Goal: Task Accomplishment & Management: Manage account settings

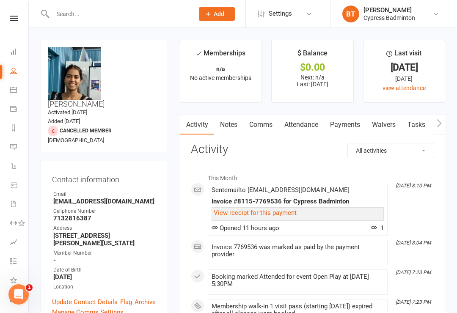
click at [6, 18] on link at bounding box center [14, 19] width 30 height 6
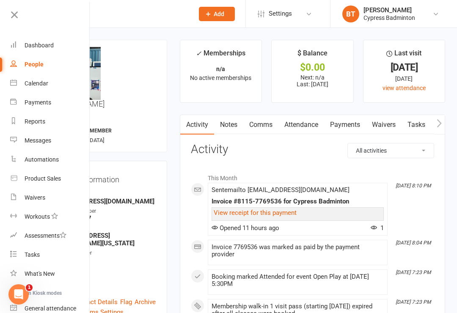
click at [47, 44] on div "Dashboard" at bounding box center [39, 45] width 29 height 7
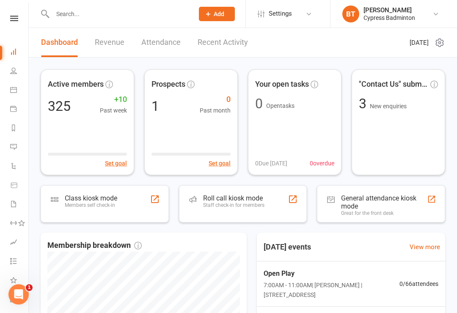
click at [253, 195] on div "Roll call kiosk mode" at bounding box center [233, 198] width 61 height 8
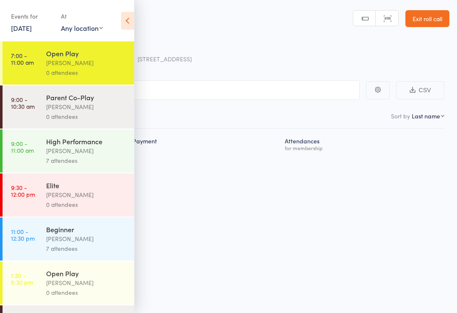
click at [101, 111] on div "[PERSON_NAME]" at bounding box center [86, 107] width 81 height 10
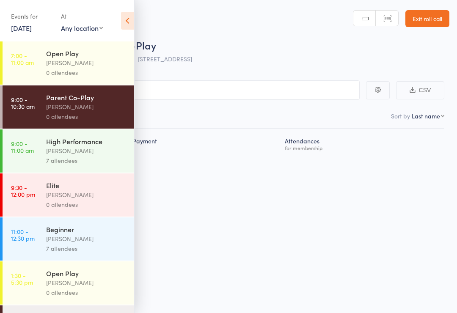
click at [98, 154] on div "[PERSON_NAME]" at bounding box center [86, 151] width 81 height 10
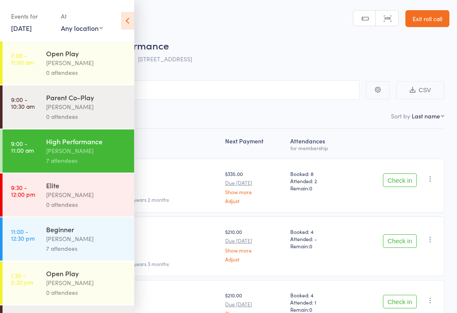
click at [133, 22] on icon at bounding box center [127, 21] width 13 height 18
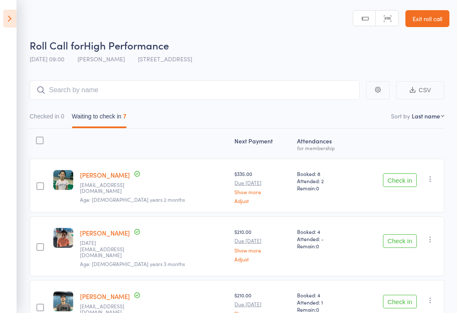
click at [7, 21] on icon at bounding box center [9, 19] width 13 height 18
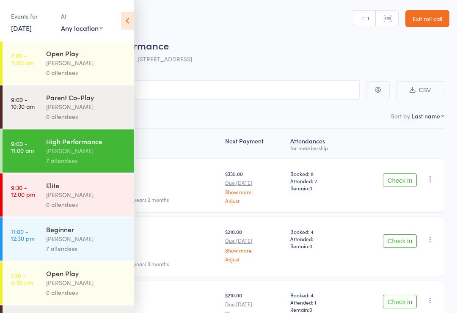
click at [97, 190] on div "Elite" at bounding box center [86, 185] width 81 height 9
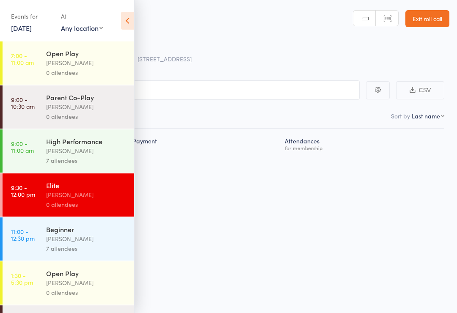
click at [101, 239] on div "Alfian Eko Prasetya" at bounding box center [86, 239] width 81 height 10
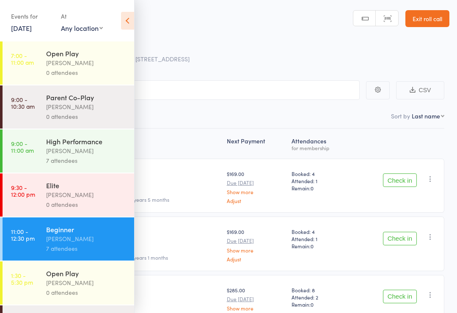
click at [130, 19] on icon at bounding box center [127, 21] width 13 height 18
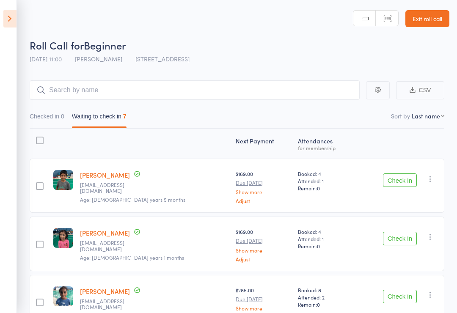
click at [11, 14] on icon at bounding box center [9, 19] width 13 height 18
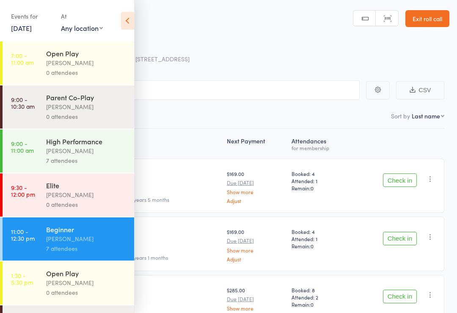
click at [105, 71] on div "0 attendees" at bounding box center [86, 73] width 81 height 10
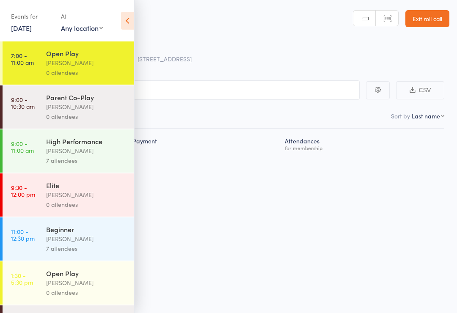
click at [133, 17] on icon at bounding box center [127, 21] width 13 height 18
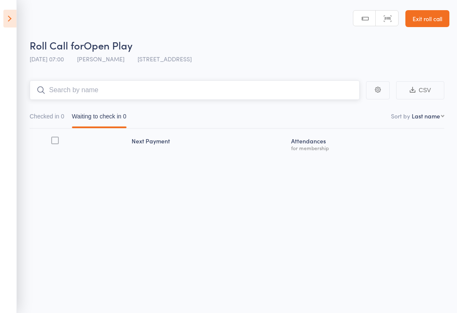
click at [160, 98] on input "search" at bounding box center [195, 89] width 330 height 19
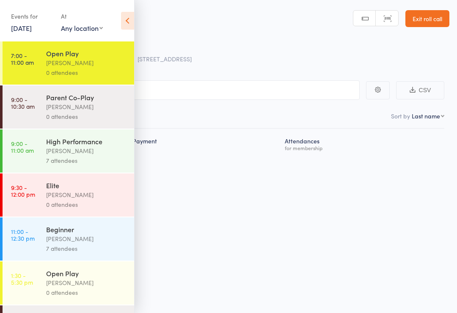
click at [130, 17] on icon at bounding box center [127, 21] width 13 height 18
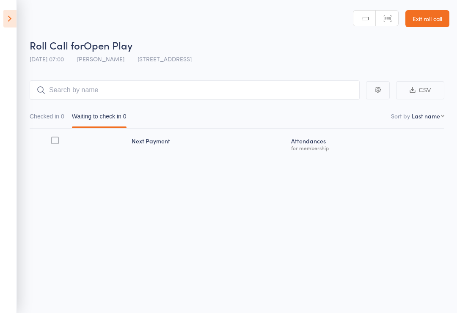
click at [436, 19] on link "Exit roll call" at bounding box center [428, 18] width 44 height 17
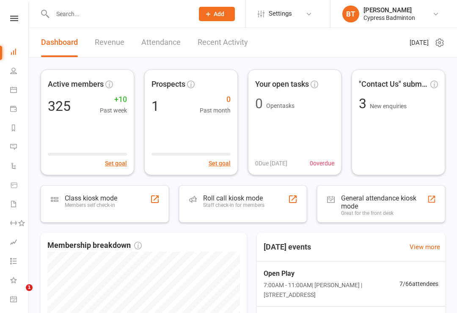
click at [85, 18] on input "text" at bounding box center [119, 14] width 138 height 12
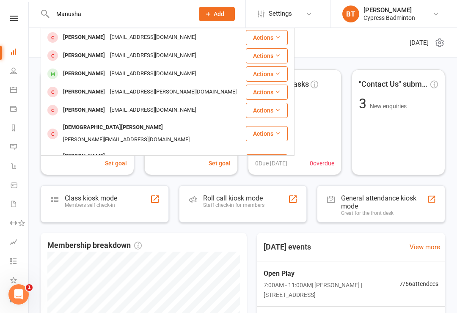
type input "Manusha"
click at [174, 51] on div "[EMAIL_ADDRESS][DOMAIN_NAME]" at bounding box center [153, 56] width 91 height 12
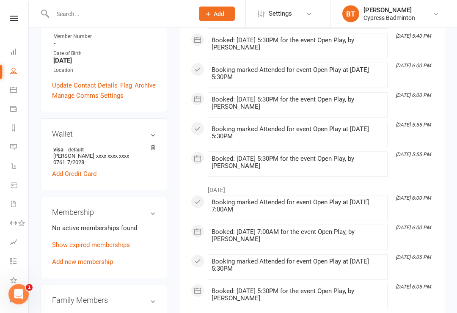
scroll to position [210, 0]
click at [82, 258] on link "Add new membership" at bounding box center [82, 262] width 61 height 8
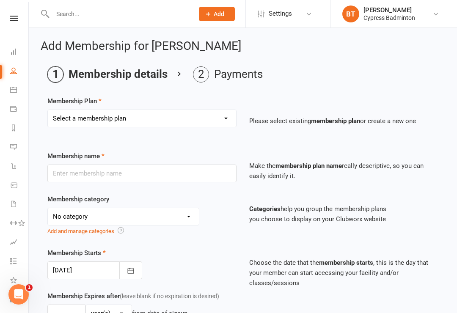
click at [113, 120] on select "Select a membership plan Create new Membership Plan walk-in 1 visit pass walk-i…" at bounding box center [142, 118] width 188 height 17
select select "11"
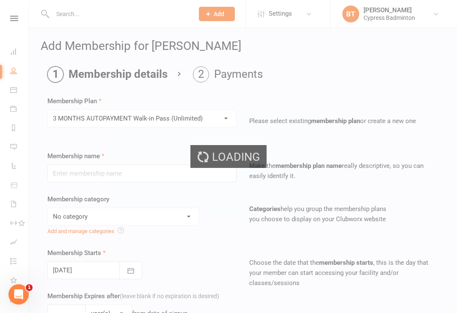
type input "3 MONTHS AUTOPAYMENT Walk-in Pass (Unlimited)"
select select "29"
type input "0"
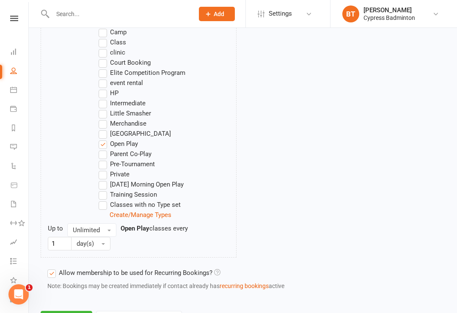
scroll to position [551, 0]
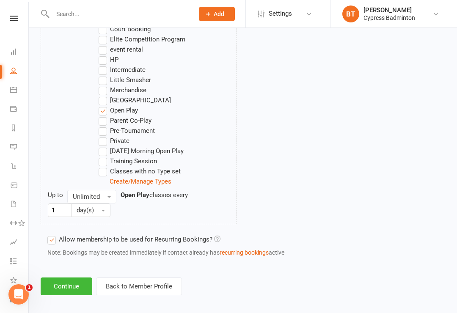
click at [70, 284] on button "Continue" at bounding box center [67, 287] width 52 height 18
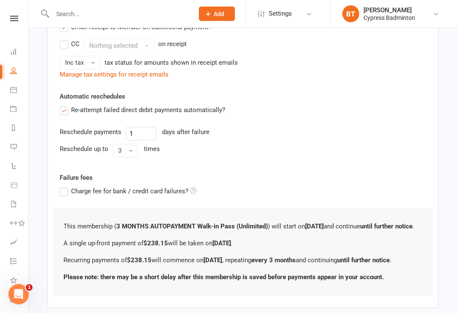
scroll to position [323, 0]
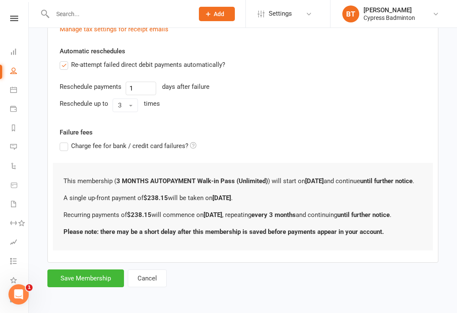
click at [83, 279] on button "Save Membership" at bounding box center [85, 279] width 77 height 18
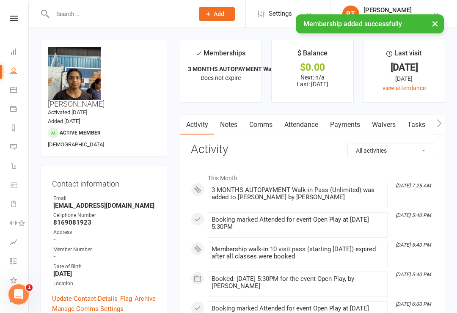
click at [121, 11] on input "text" at bounding box center [119, 14] width 138 height 12
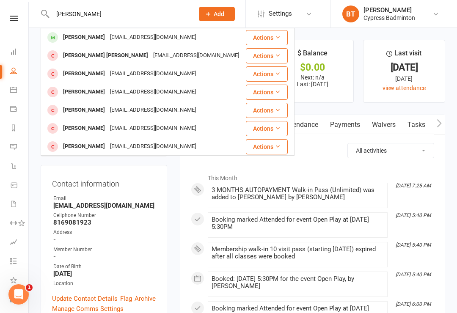
type input "Kate"
click at [122, 35] on div "katelee.pc@gmail.com" at bounding box center [153, 37] width 91 height 12
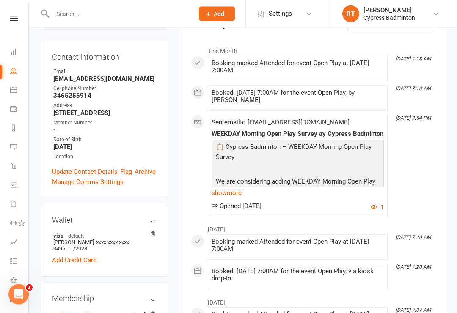
scroll to position [127, 0]
click at [98, 13] on input "text" at bounding box center [119, 14] width 138 height 12
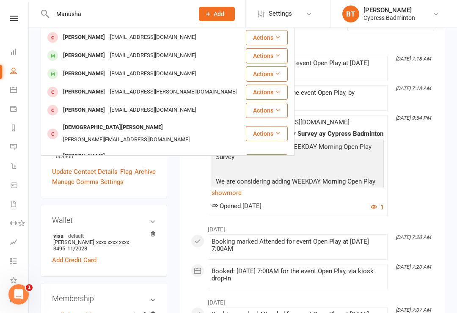
type input "Manusha"
click at [165, 35] on div "[EMAIL_ADDRESS][DOMAIN_NAME]" at bounding box center [153, 37] width 91 height 12
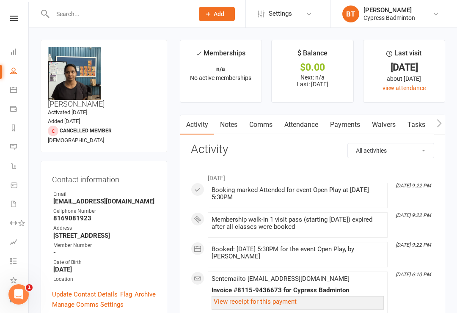
click at [20, 286] on div "Open Intercom Messenger" at bounding box center [19, 295] width 28 height 28
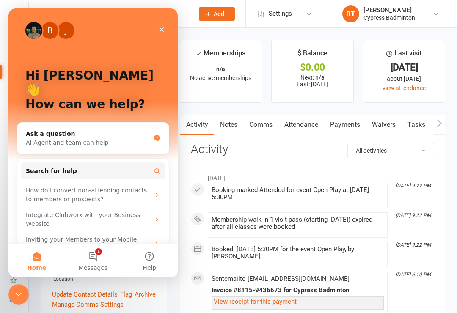
click at [108, 130] on div "Ask a question" at bounding box center [88, 134] width 124 height 9
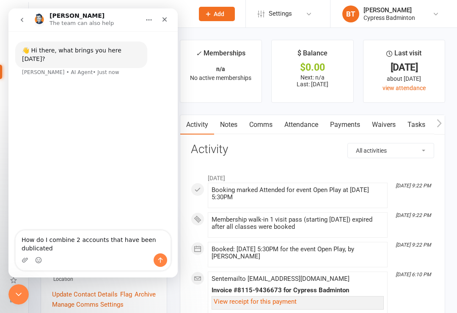
click at [36, 251] on textarea "How do I combine 2 accounts that have been dublicated" at bounding box center [93, 242] width 155 height 23
type textarea "How do I combine 2 accounts that have been duplicated?"
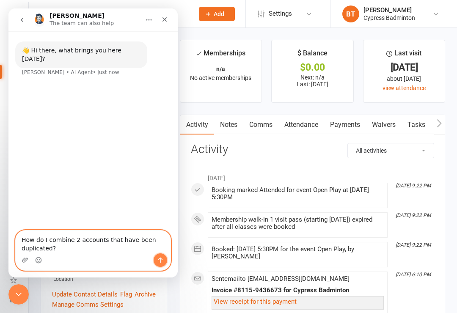
click at [162, 259] on icon "Send a message…" at bounding box center [160, 261] width 5 height 6
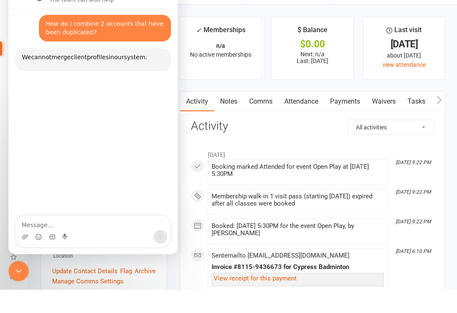
scroll to position [37, 0]
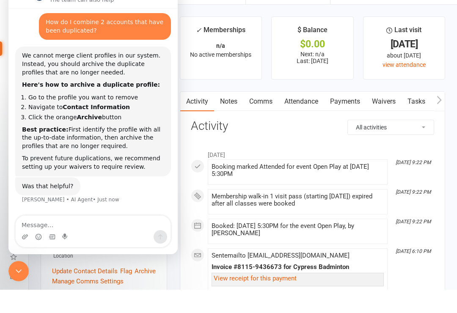
click at [11, 269] on div "Close Intercom Messenger" at bounding box center [18, 271] width 20 height 20
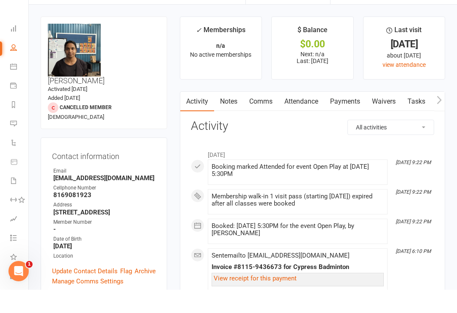
scroll to position [23, 0]
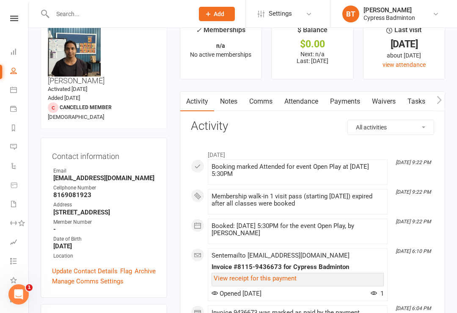
click at [402, 128] on select "All activities Bookings / Attendances Communications Notes Failed SMSes Grading…" at bounding box center [391, 127] width 86 height 14
select select "BookingLogEntry"
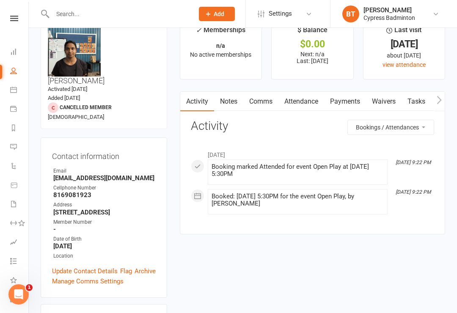
click at [91, 9] on input "text" at bounding box center [119, 14] width 138 height 12
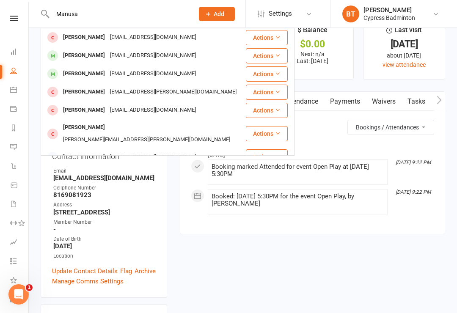
type input "Manusa"
click at [183, 55] on div "[EMAIL_ADDRESS][DOMAIN_NAME]" at bounding box center [153, 56] width 91 height 12
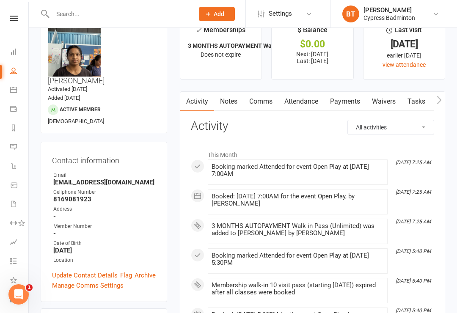
click at [399, 128] on select "All activities Bookings / Attendances Communications Notes Failed SMSes Grading…" at bounding box center [391, 127] width 86 height 14
select select "BookingLogEntry"
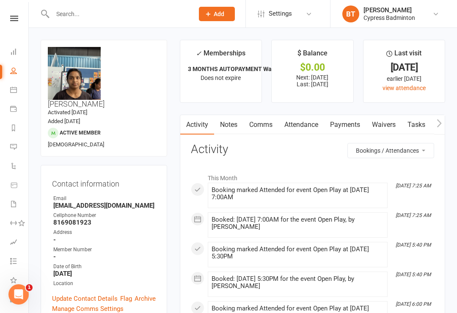
click at [146, 19] on input "text" at bounding box center [119, 14] width 138 height 12
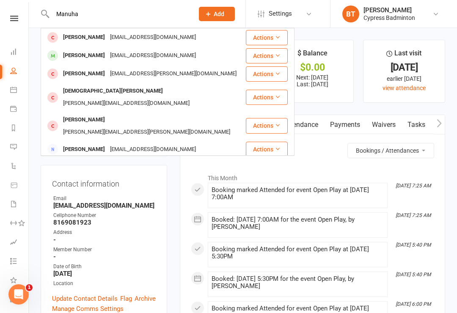
type input "Manuha"
click at [141, 34] on div "[EMAIL_ADDRESS][DOMAIN_NAME]" at bounding box center [153, 37] width 91 height 12
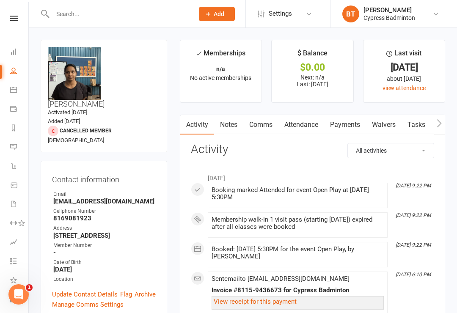
click at [141, 14] on input "text" at bounding box center [119, 14] width 138 height 12
click at [126, 17] on input "text" at bounding box center [119, 14] width 138 height 12
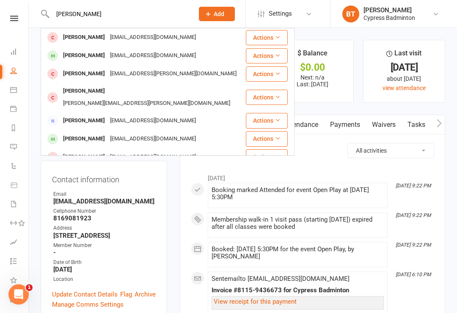
type input "Manus"
click at [153, 59] on div "[EMAIL_ADDRESS][DOMAIN_NAME]" at bounding box center [153, 56] width 91 height 12
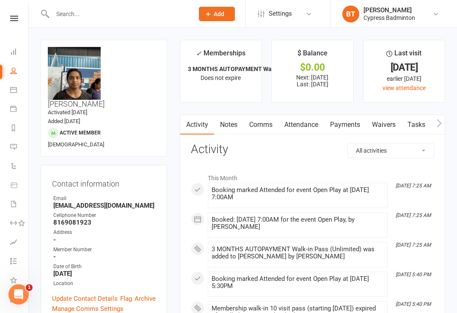
click at [75, 294] on link "Update Contact Details" at bounding box center [85, 299] width 66 height 10
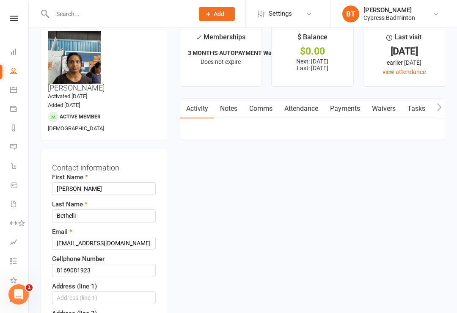
scroll to position [40, 0]
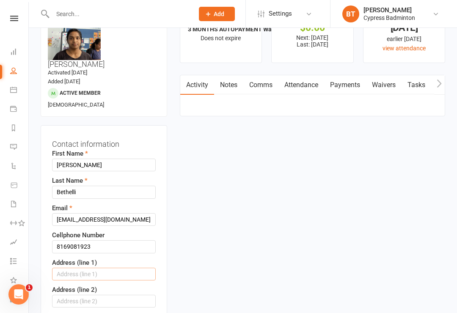
click at [119, 268] on input "text" at bounding box center [104, 274] width 104 height 13
type input "15019 Canyon Park View Dr"
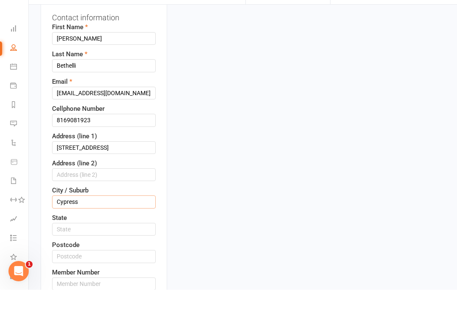
type input "Cypress"
type input "Tx"
type input "77433"
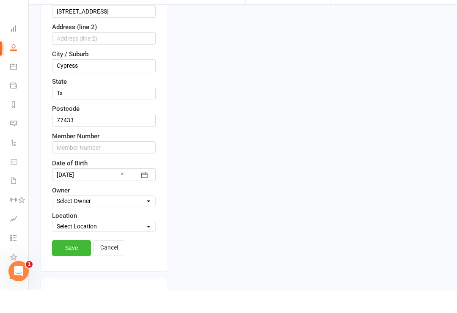
click at [150, 192] on button "button" at bounding box center [144, 198] width 23 height 13
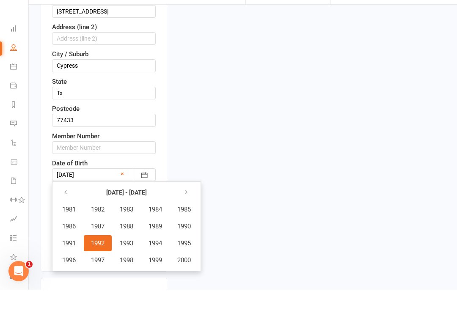
scroll to position [303, 0]
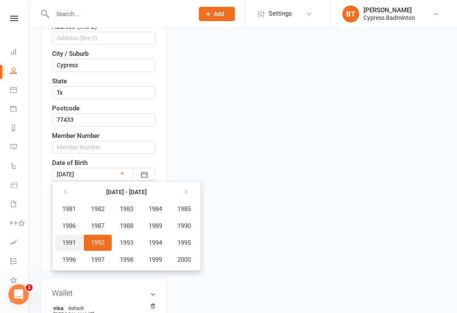
click at [72, 239] on span "1991" at bounding box center [69, 243] width 14 height 8
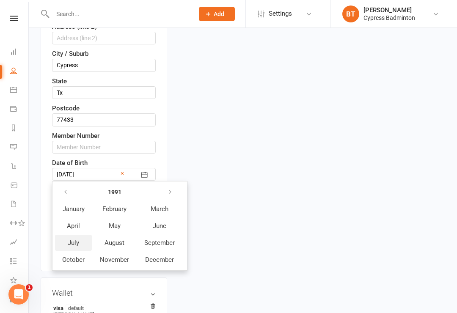
click at [77, 239] on span "July" at bounding box center [73, 243] width 11 height 8
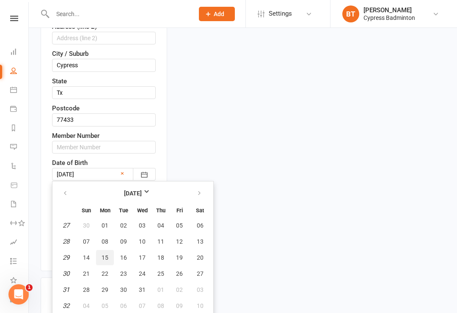
click at [107, 254] on span "15" at bounding box center [105, 257] width 7 height 7
type input "15 Jul 1991"
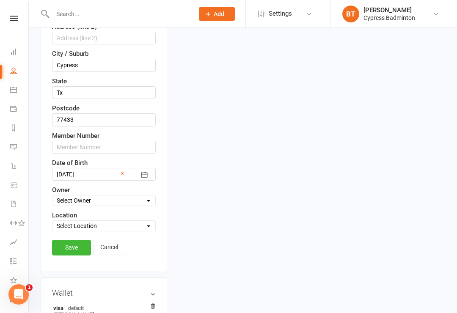
click at [73, 240] on link "Save" at bounding box center [71, 247] width 39 height 15
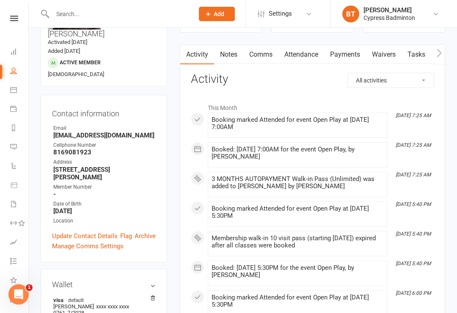
scroll to position [0, 0]
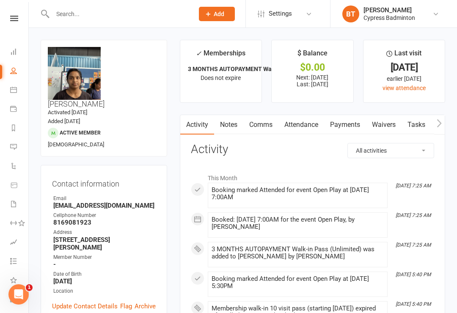
click at [76, 18] on input "text" at bounding box center [119, 14] width 138 height 12
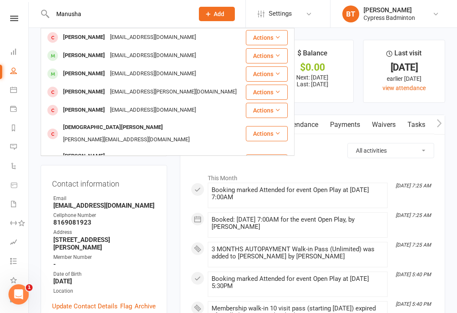
type input "Manusha"
click at [162, 39] on div "[EMAIL_ADDRESS][DOMAIN_NAME]" at bounding box center [153, 37] width 91 height 12
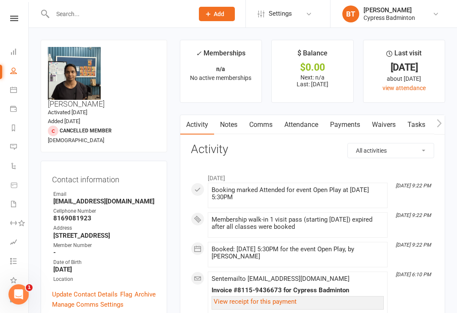
click at [153, 290] on link "Archive" at bounding box center [145, 295] width 21 height 10
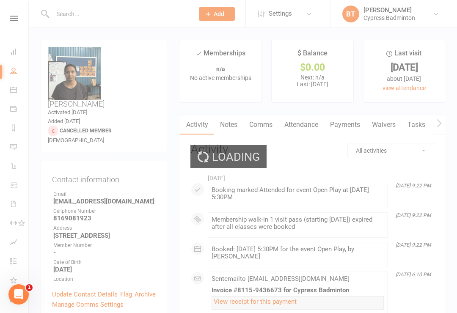
select select "100"
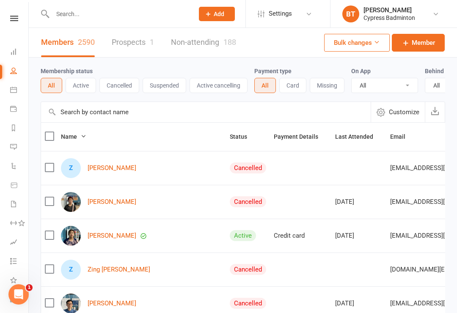
click at [135, 14] on input "text" at bounding box center [119, 14] width 138 height 12
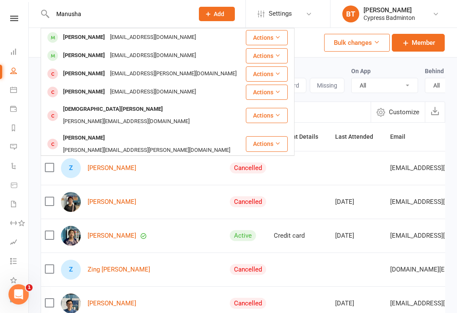
type input "Manusha"
click at [135, 36] on div "[EMAIL_ADDRESS][DOMAIN_NAME]" at bounding box center [153, 37] width 91 height 12
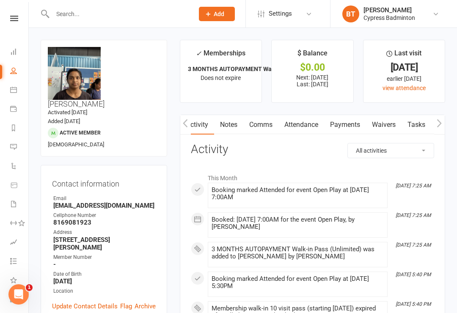
scroll to position [0, 1]
click at [348, 120] on link "Payments" at bounding box center [344, 124] width 42 height 19
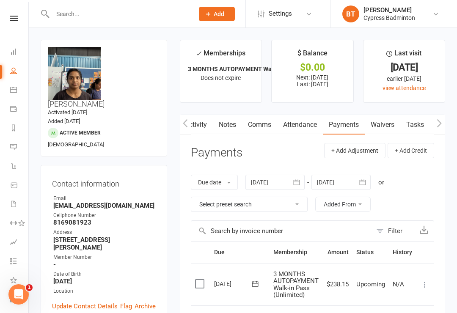
click at [138, 16] on input "text" at bounding box center [119, 14] width 138 height 12
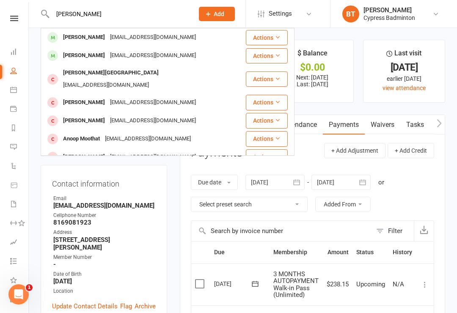
type input "Anusha"
click at [125, 38] on div "gaddeanusha09@gmail.com" at bounding box center [153, 37] width 91 height 12
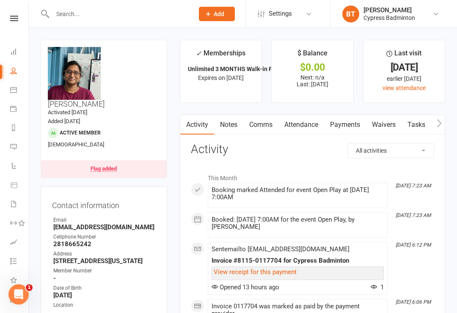
click at [348, 122] on link "Payments" at bounding box center [345, 124] width 42 height 19
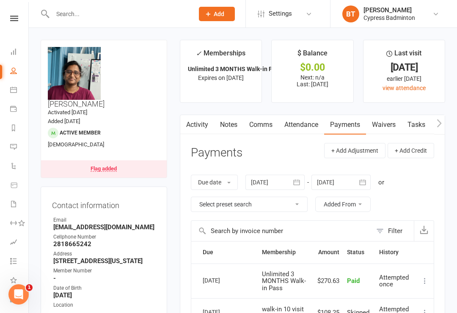
click at [124, 10] on input "text" at bounding box center [119, 14] width 138 height 12
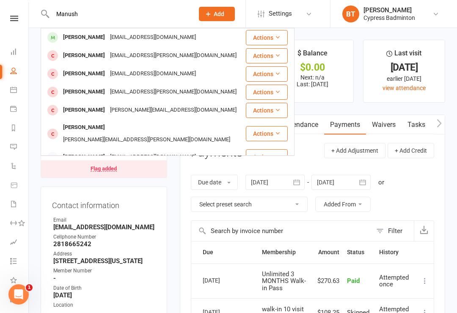
type input "Manush"
click at [108, 42] on div "[PERSON_NAME]" at bounding box center [84, 37] width 47 height 12
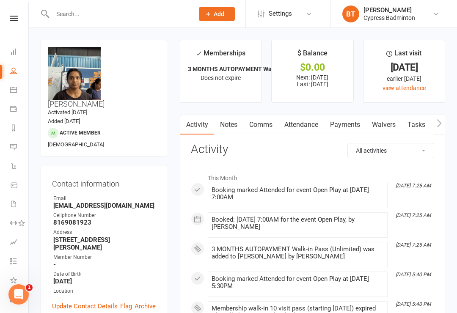
click at [345, 118] on link "Payments" at bounding box center [345, 124] width 42 height 19
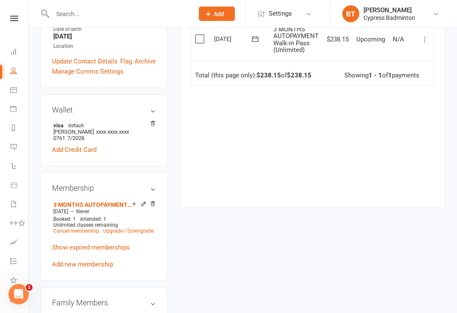
scroll to position [245, 0]
click at [87, 261] on link "Add new membership" at bounding box center [82, 265] width 61 height 8
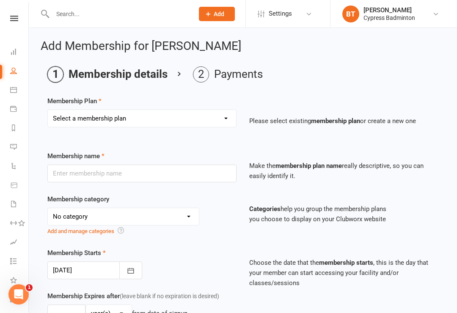
click at [70, 124] on select "Select a membership plan Create new Membership Plan walk-in 1 visit pass walk-i…" at bounding box center [142, 118] width 188 height 17
select select "7"
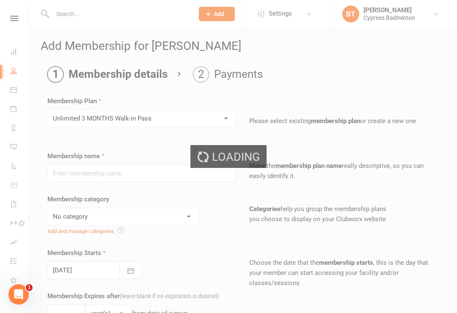
type input "Unlimited 3 MONTHS Walk-in Pass"
select select "29"
type input "3"
select select "2"
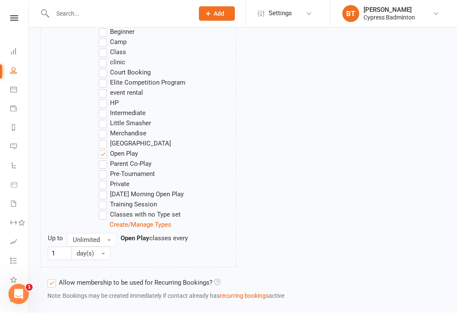
scroll to position [551, 0]
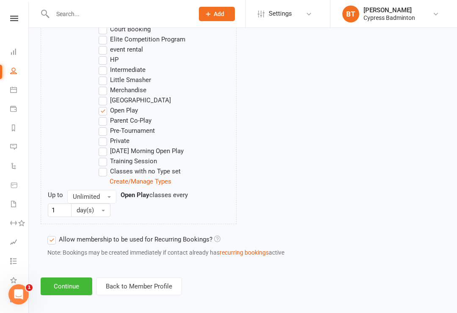
click at [64, 288] on button "Continue" at bounding box center [67, 287] width 52 height 18
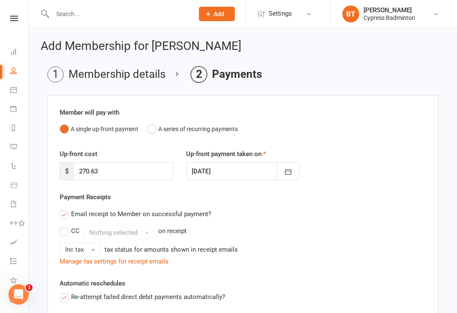
click at [20, 17] on link at bounding box center [14, 19] width 30 height 6
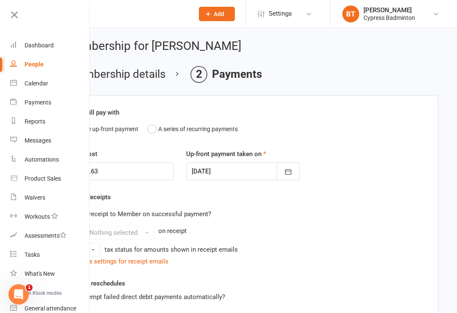
click at [54, 182] on div "Product Sales" at bounding box center [43, 178] width 36 height 7
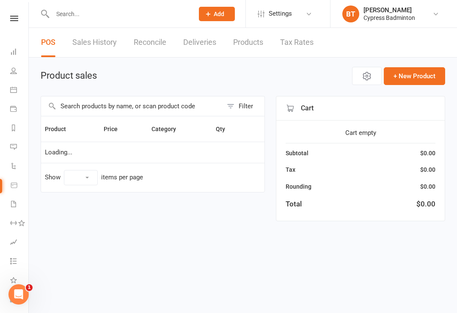
select select "100"
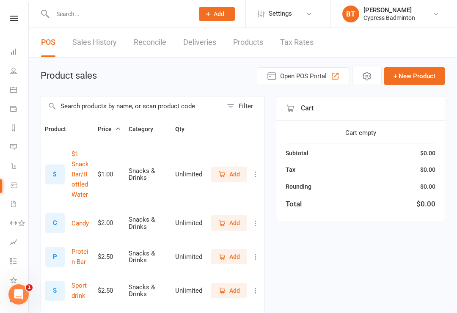
click at [161, 106] on input "text" at bounding box center [132, 106] width 182 height 19
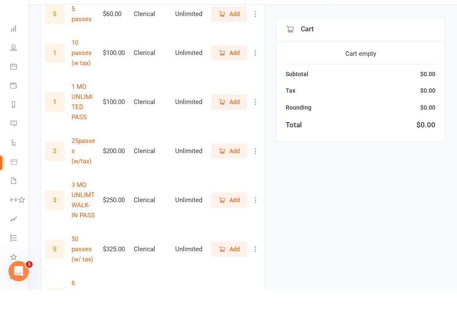
scroll to position [268, 0]
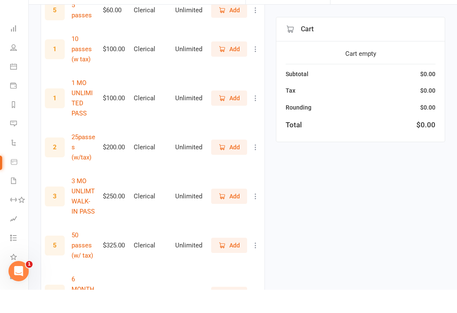
type input "Pass"
click at [233, 215] on span "Add" at bounding box center [234, 219] width 11 height 9
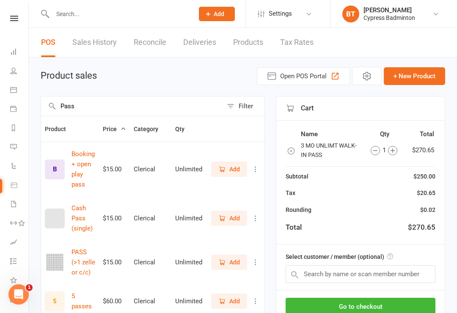
click at [91, 11] on input "text" at bounding box center [119, 14] width 138 height 12
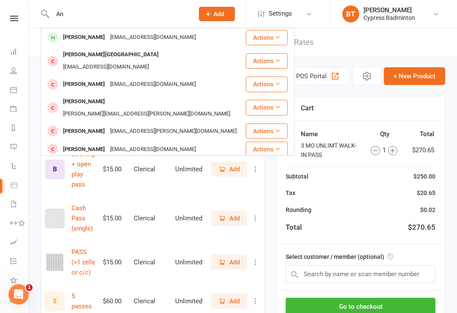
type input "A"
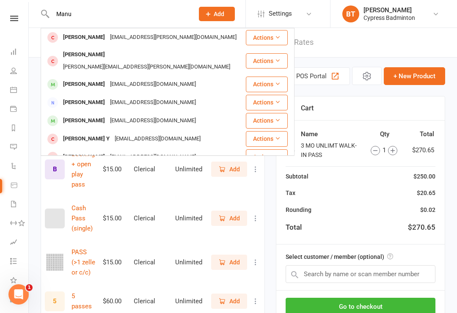
type input "Manu"
click at [108, 78] on div "[PERSON_NAME]" at bounding box center [84, 84] width 47 height 12
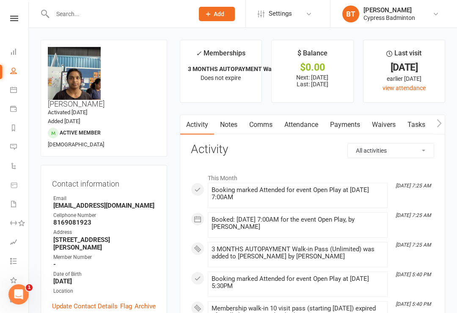
click at [354, 117] on link "Payments" at bounding box center [345, 124] width 42 height 19
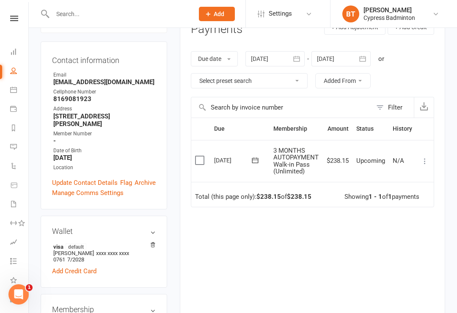
scroll to position [122, 0]
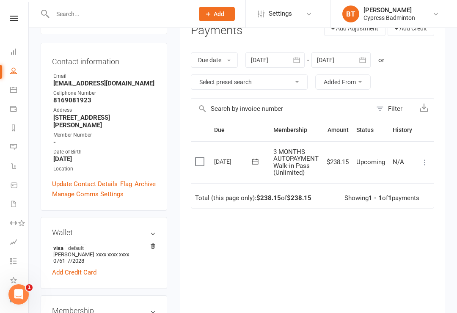
click at [427, 160] on icon at bounding box center [425, 162] width 8 height 8
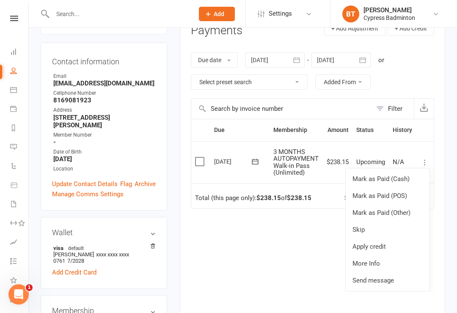
click at [386, 257] on link "More Info" at bounding box center [388, 263] width 84 height 17
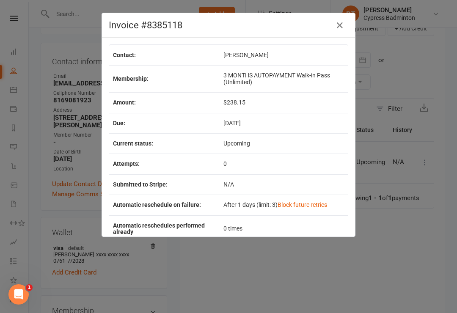
scroll to position [1, 0]
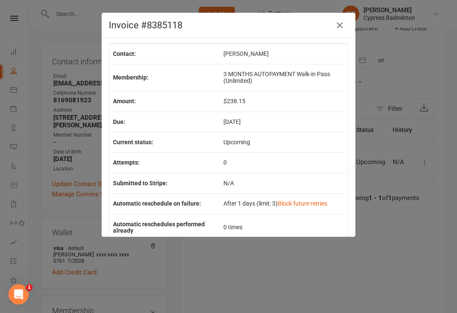
click at [254, 106] on td "$238.15" at bounding box center [284, 101] width 128 height 20
click at [342, 27] on icon "button" at bounding box center [340, 25] width 10 height 10
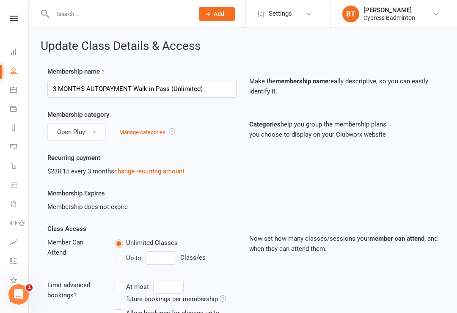
click at [171, 171] on link "change recurring amount" at bounding box center [149, 172] width 70 height 8
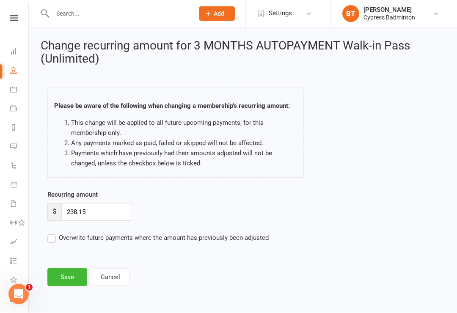
scroll to position [6, 0]
click at [101, 207] on input "238.15" at bounding box center [96, 213] width 71 height 18
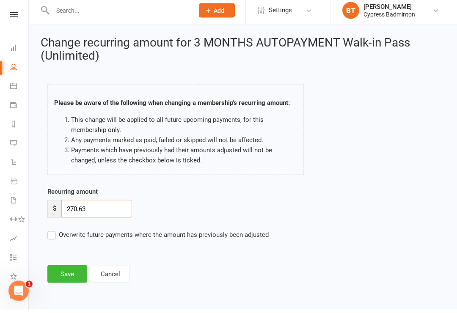
type input "270.63"
click at [49, 233] on label "Overwrite future payments where the amount has previously been adjusted" at bounding box center [157, 238] width 221 height 10
click at [49, 233] on input "Overwrite future payments where the amount has previously been adjusted" at bounding box center [157, 233] width 221 height 0
checkbox input "true"
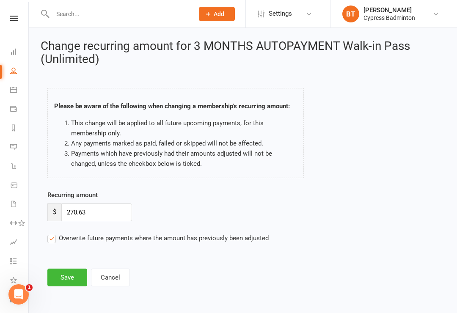
click at [68, 272] on button "Save" at bounding box center [67, 278] width 40 height 18
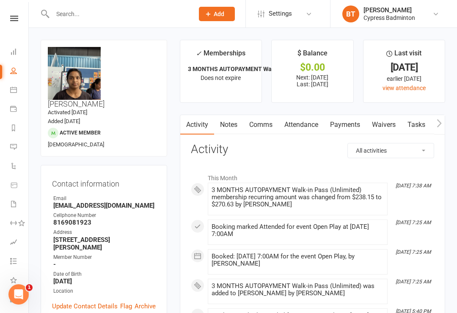
click at [344, 123] on link "Payments" at bounding box center [345, 124] width 42 height 19
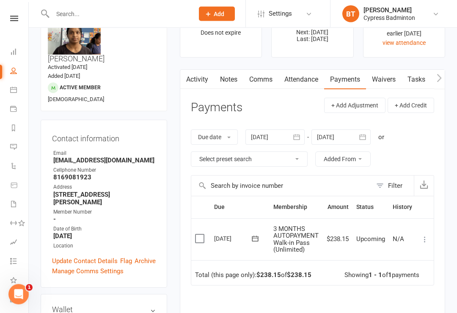
scroll to position [46, 0]
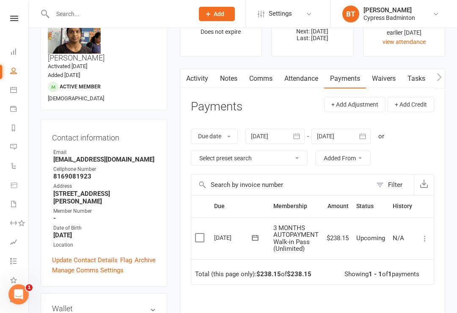
click at [199, 78] on link "Activity" at bounding box center [197, 78] width 34 height 19
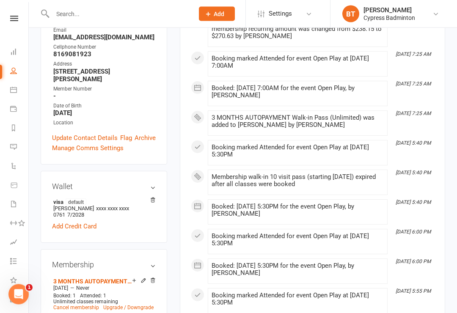
scroll to position [169, 0]
click at [146, 278] on icon at bounding box center [144, 281] width 6 height 6
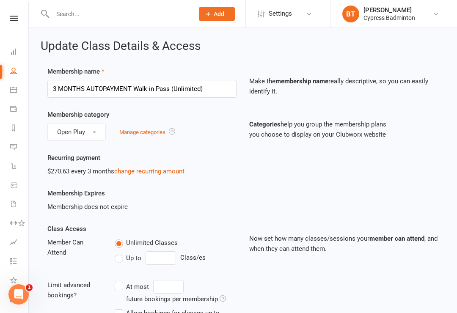
click at [157, 172] on link "change recurring amount" at bounding box center [149, 172] width 70 height 8
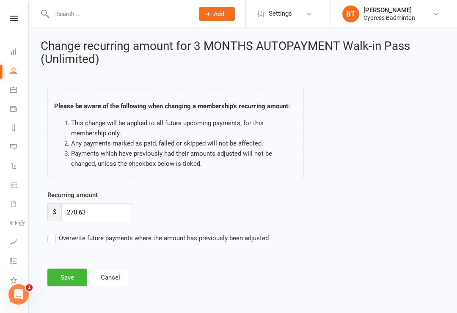
scroll to position [6, 0]
click at [71, 272] on button "Save" at bounding box center [67, 278] width 40 height 18
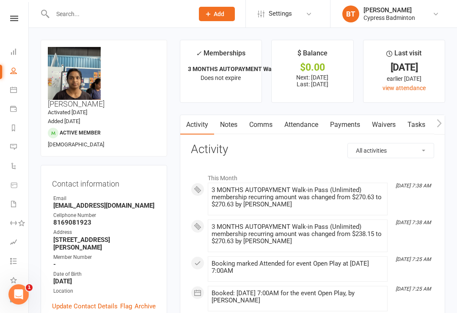
click at [345, 124] on link "Payments" at bounding box center [345, 124] width 42 height 19
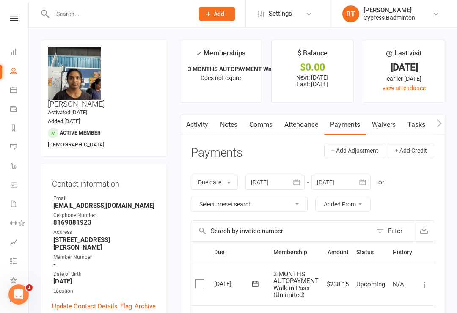
click at [14, 27] on div "Clubworx" at bounding box center [14, 30] width 28 height 28
click at [22, 25] on div "Clubworx" at bounding box center [14, 30] width 28 height 28
click at [6, 28] on div "Clubworx" at bounding box center [14, 30] width 28 height 28
click at [12, 31] on div "Clubworx" at bounding box center [14, 30] width 28 height 28
click at [14, 18] on icon at bounding box center [14, 19] width 8 height 6
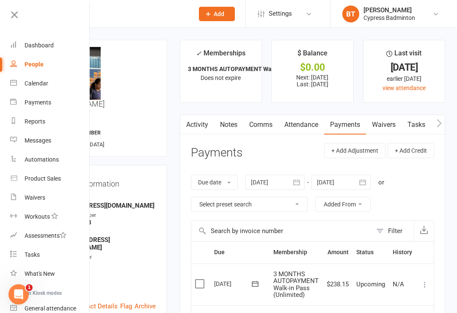
click at [25, 20] on link at bounding box center [49, 17] width 82 height 19
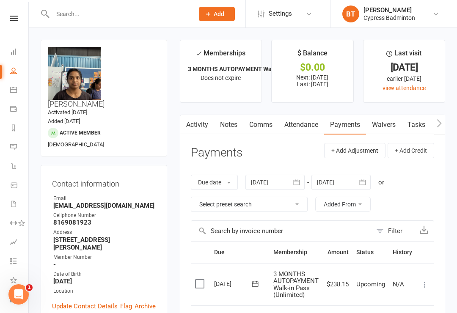
click at [15, 28] on div "Clubworx" at bounding box center [14, 30] width 28 height 28
click at [11, 28] on div "Clubworx" at bounding box center [14, 30] width 28 height 28
click at [20, 29] on div "Clubworx" at bounding box center [14, 30] width 28 height 28
click at [17, 18] on icon at bounding box center [14, 19] width 8 height 6
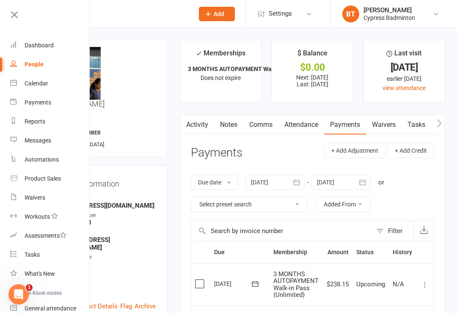
click at [61, 185] on link "Product Sales" at bounding box center [50, 178] width 80 height 19
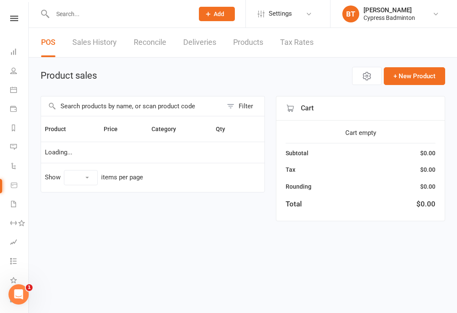
select select "100"
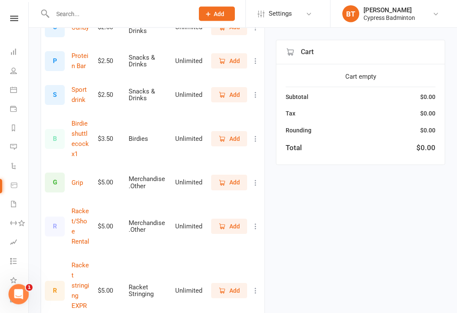
scroll to position [199, 0]
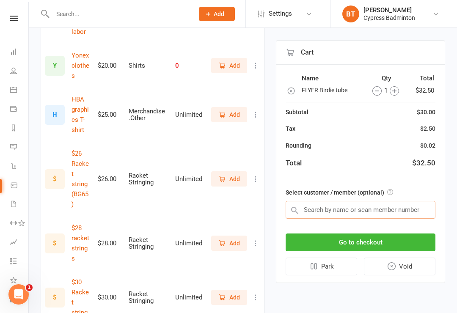
click at [427, 214] on input "text" at bounding box center [361, 210] width 150 height 18
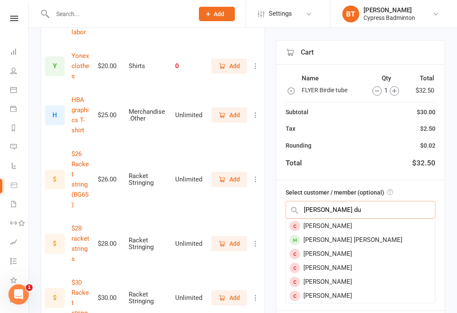
type input "Anh du"
click at [342, 240] on div "Anh Duy Nguyen" at bounding box center [360, 240] width 149 height 14
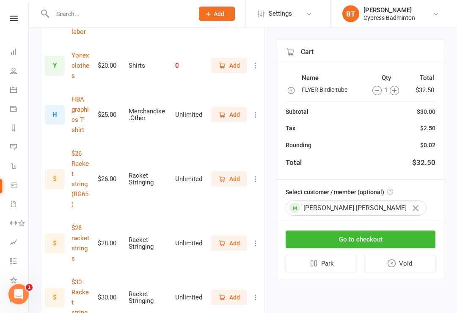
click at [416, 236] on button "Go to checkout" at bounding box center [361, 240] width 150 height 18
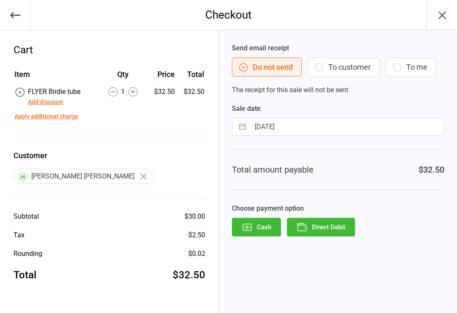
click at [44, 102] on button "Add discount" at bounding box center [45, 102] width 35 height 9
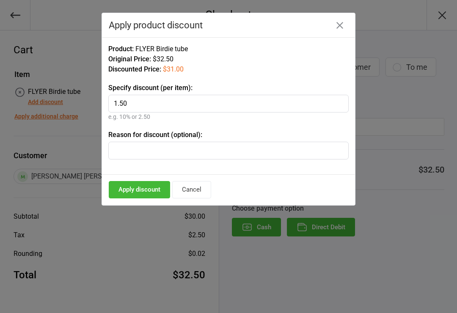
type input "1.50"
click at [142, 192] on button "Apply discount" at bounding box center [139, 189] width 61 height 17
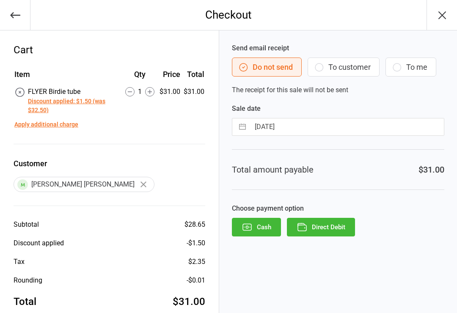
click at [334, 228] on button "Direct Debit" at bounding box center [321, 227] width 68 height 19
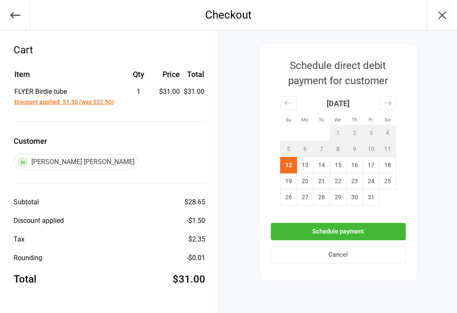
click at [361, 255] on button "Cancel" at bounding box center [338, 254] width 135 height 17
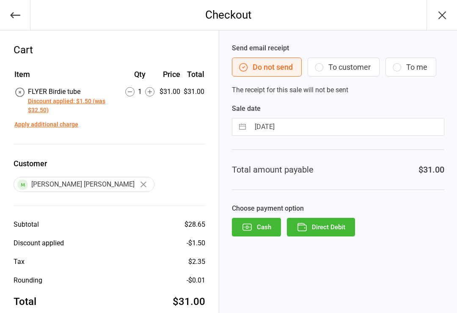
click at [254, 233] on button "Cash" at bounding box center [256, 227] width 49 height 19
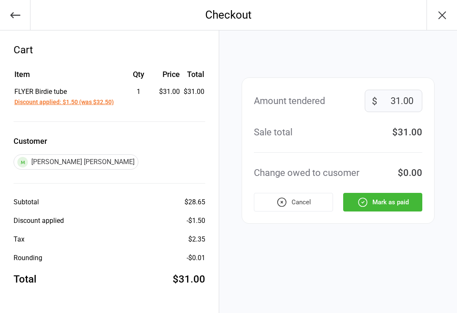
click at [408, 200] on button "Mark as paid" at bounding box center [382, 202] width 79 height 19
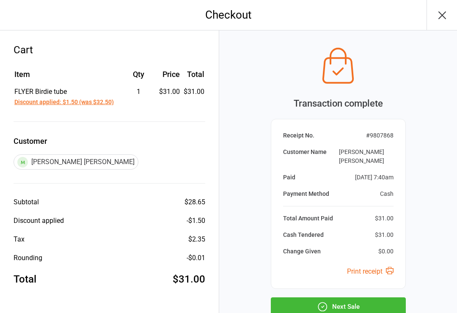
click at [390, 300] on button "Next Sale" at bounding box center [338, 307] width 135 height 19
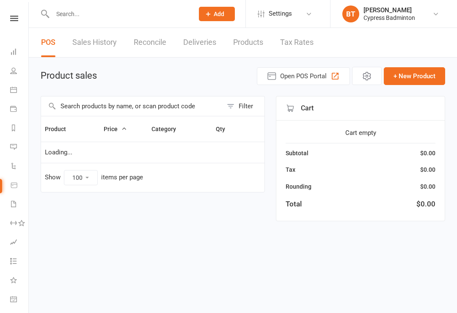
select select "100"
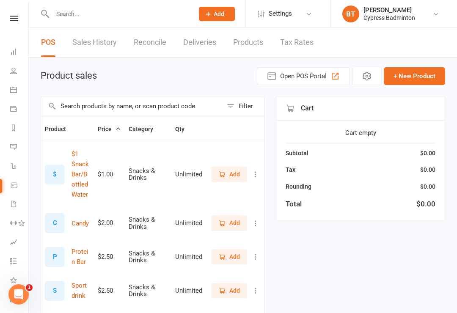
click at [101, 14] on input "text" at bounding box center [119, 14] width 138 height 12
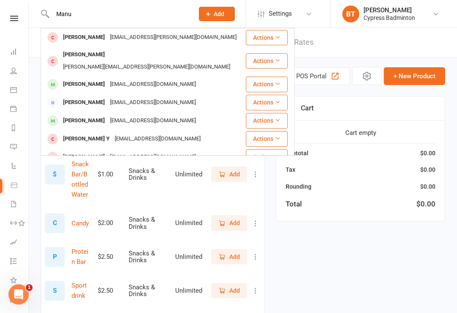
type input "Manu"
click at [156, 82] on div "[PERSON_NAME] [PERSON_NAME] [PERSON_NAME][EMAIL_ADDRESS][DOMAIN_NAME]" at bounding box center [143, 84] width 204 height 17
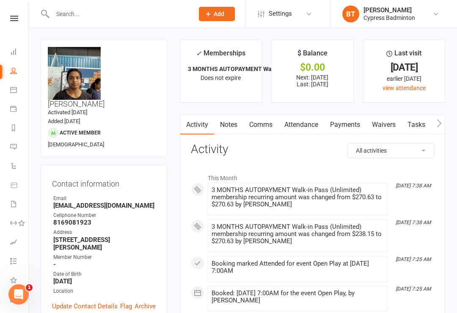
click at [352, 124] on link "Payments" at bounding box center [345, 124] width 42 height 19
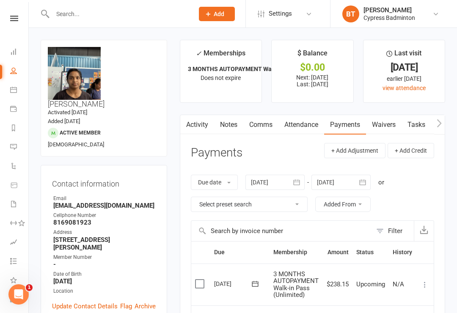
click at [130, 19] on input "text" at bounding box center [119, 14] width 138 height 12
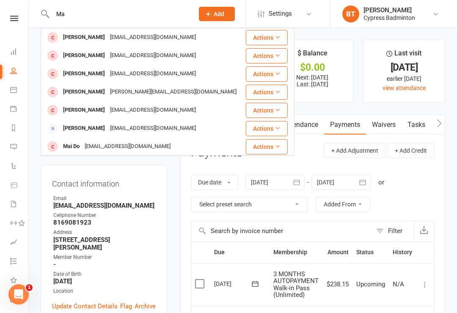
type input "M"
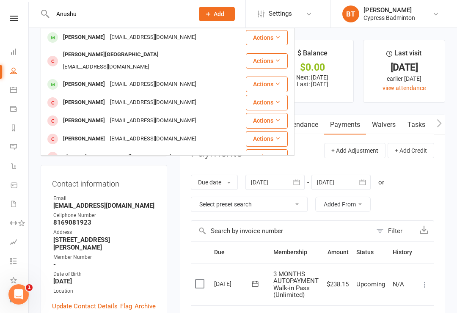
type input "Anushu"
click at [145, 36] on div "gaddeanusha09@gmail.com" at bounding box center [153, 37] width 91 height 12
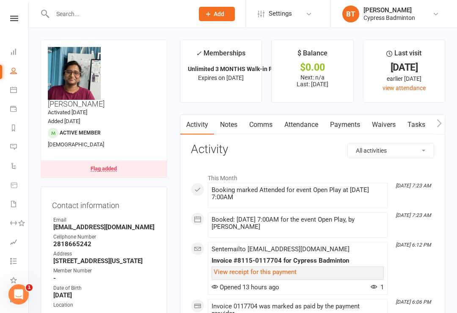
click at [111, 19] on input "text" at bounding box center [119, 14] width 138 height 12
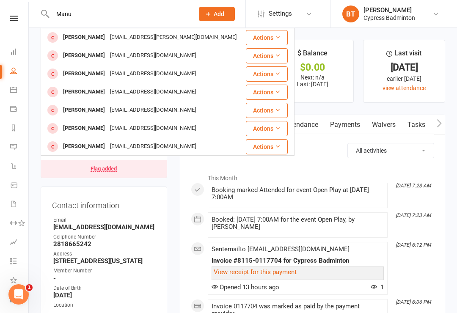
type input "Manu"
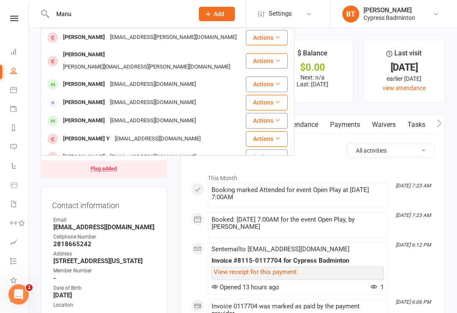
click at [106, 78] on div "[PERSON_NAME]" at bounding box center [84, 84] width 47 height 12
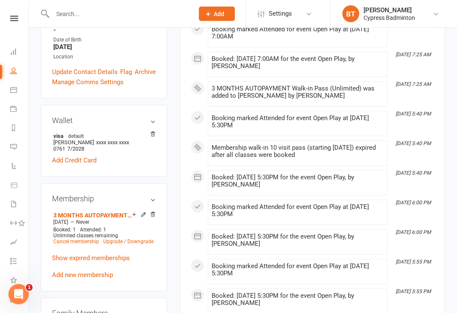
scroll to position [235, 0]
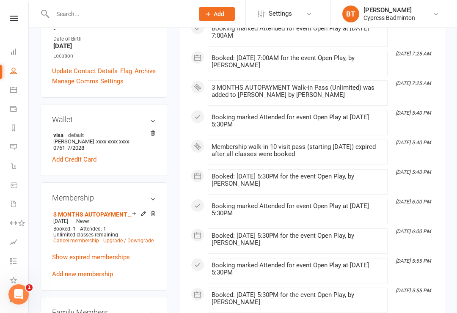
click at [83, 271] on link "Add new membership" at bounding box center [82, 275] width 61 height 8
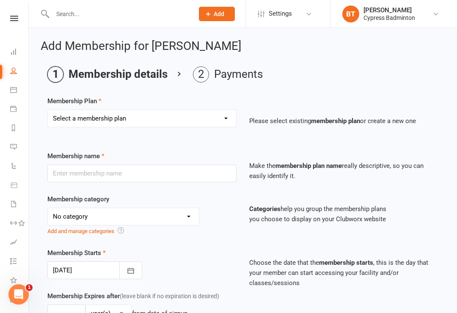
click at [196, 110] on select "Select a membership plan Create new Membership Plan walk-in 1 visit pass walk-i…" at bounding box center [142, 118] width 188 height 17
select select "11"
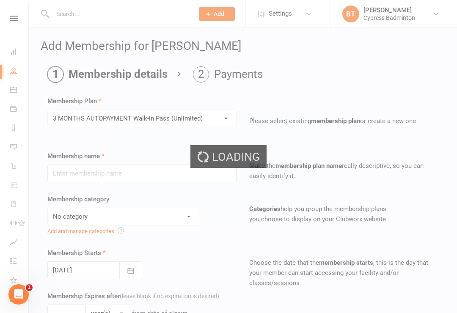
type input "3 MONTHS AUTOPAYMENT Walk-in Pass (Unlimited)"
select select "29"
type input "0"
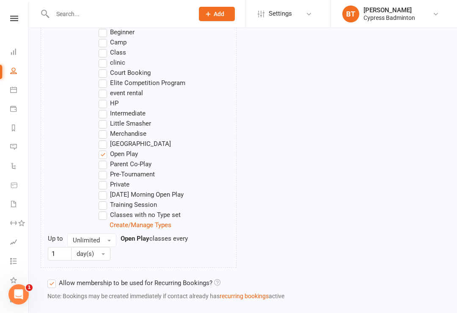
scroll to position [551, 0]
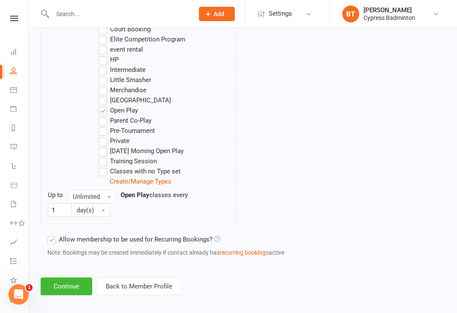
click at [66, 290] on button "Continue" at bounding box center [67, 287] width 52 height 18
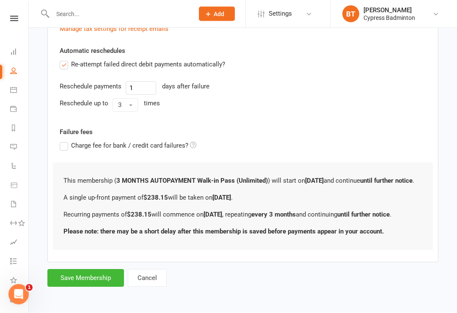
scroll to position [323, 0]
click at [83, 281] on button "Save Membership" at bounding box center [85, 279] width 77 height 18
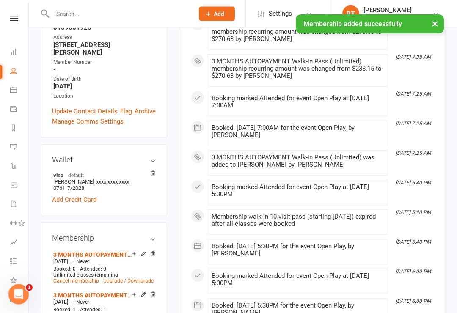
scroll to position [196, 0]
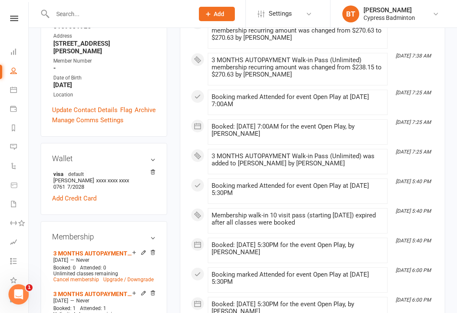
click at [155, 290] on icon at bounding box center [153, 293] width 6 height 6
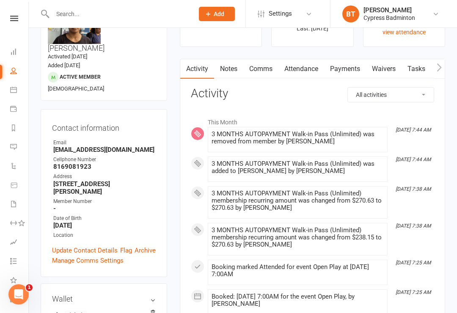
scroll to position [0, 0]
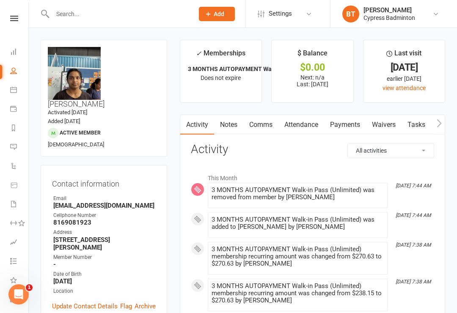
click at [353, 120] on link "Payments" at bounding box center [345, 124] width 42 height 19
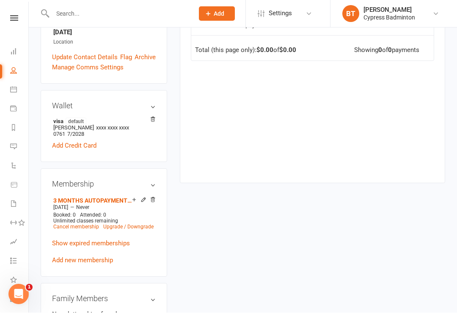
scroll to position [249, 0]
click at [142, 197] on icon at bounding box center [144, 200] width 6 height 6
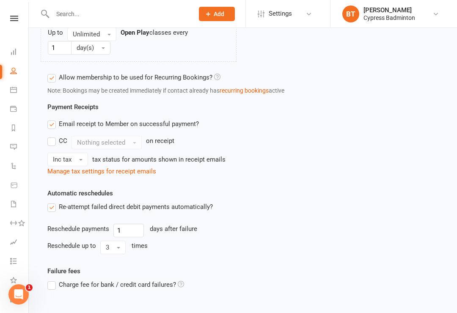
scroll to position [655, 0]
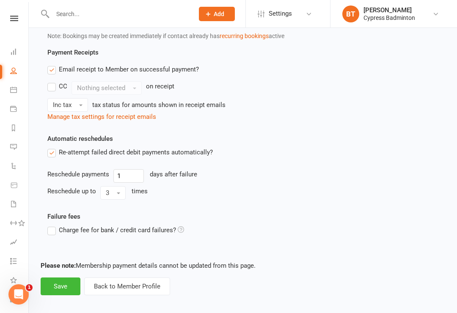
click at [61, 280] on button "Save" at bounding box center [61, 287] width 40 height 18
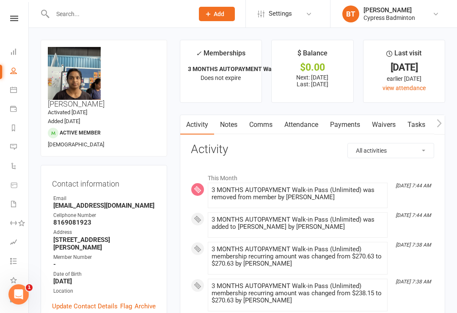
click at [350, 119] on link "Payments" at bounding box center [345, 124] width 42 height 19
